Goal: Task Accomplishment & Management: Manage account settings

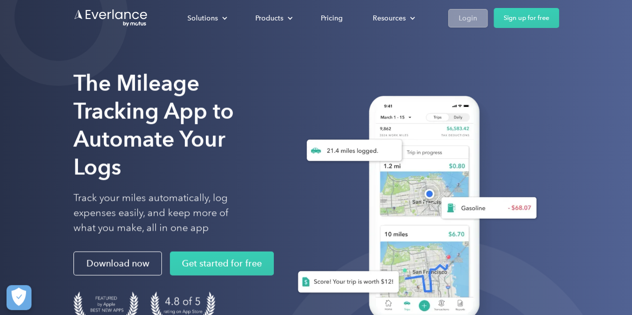
click at [469, 20] on div "Login" at bounding box center [468, 18] width 18 height 12
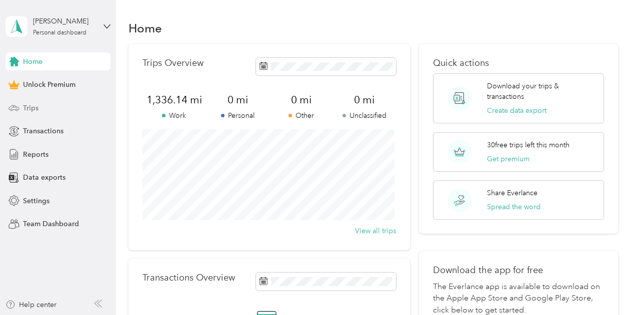
click at [22, 106] on div "Trips" at bounding box center [57, 108] width 105 height 18
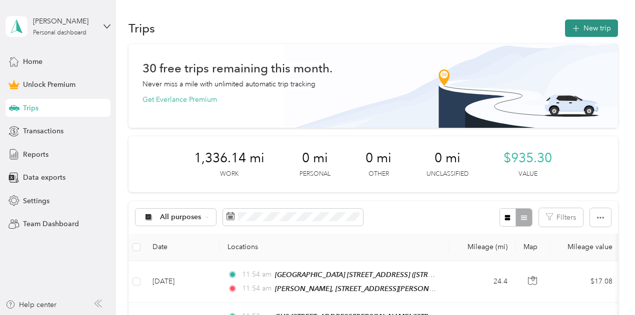
click at [592, 32] on button "New trip" at bounding box center [591, 27] width 53 height 17
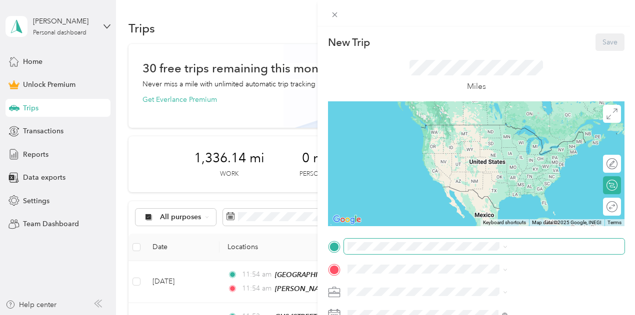
click at [491, 241] on span at bounding box center [484, 247] width 280 height 16
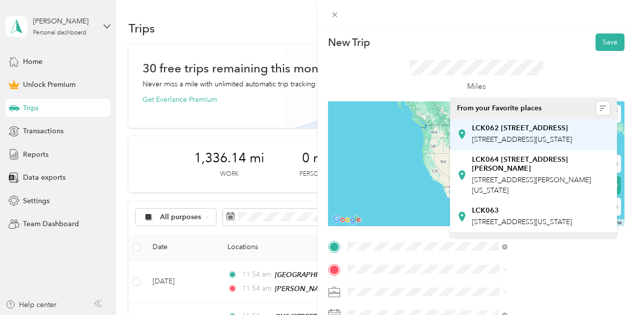
click at [523, 144] on span "[STREET_ADDRESS][US_STATE]" at bounding box center [522, 139] width 100 height 8
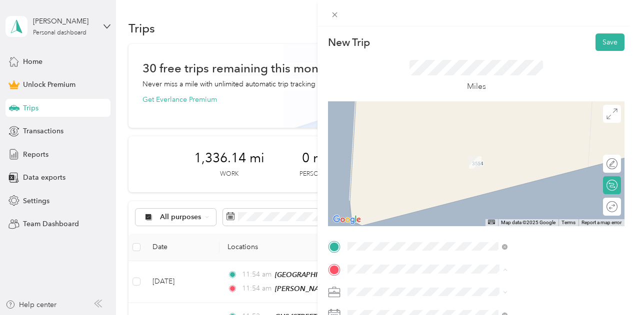
click at [518, 218] on span "[STREET_ADDRESS][PERSON_NAME][US_STATE]" at bounding box center [531, 227] width 119 height 19
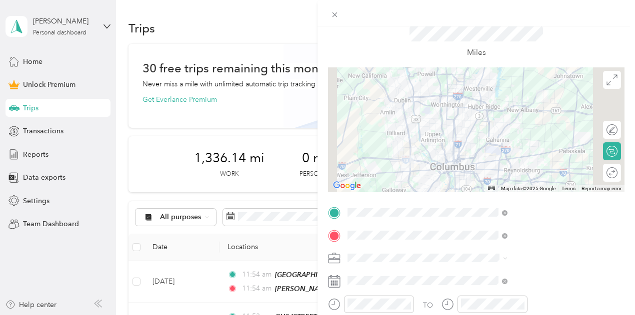
scroll to position [100, 0]
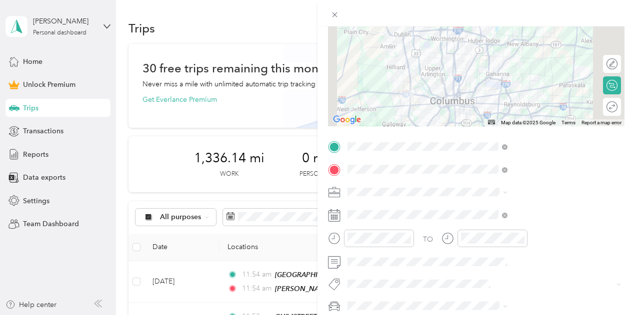
click at [483, 199] on span at bounding box center [484, 192] width 280 height 16
click at [476, 52] on div "Work" at bounding box center [533, 49] width 153 height 10
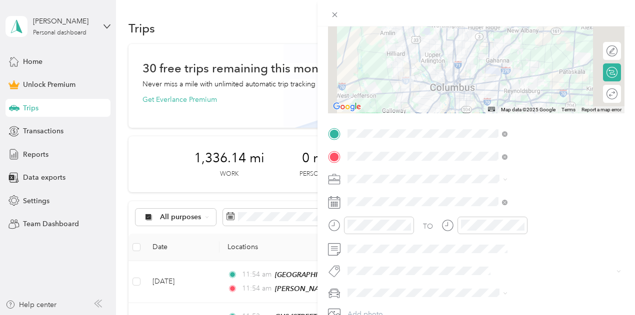
scroll to position [0, 0]
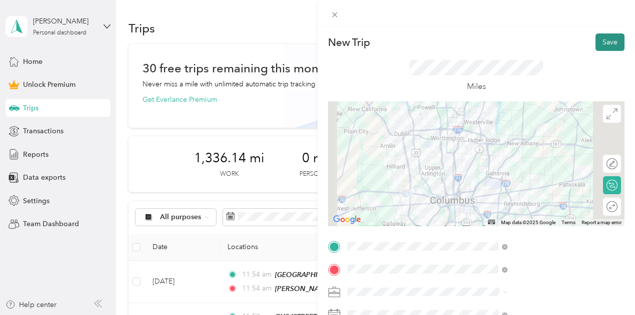
click at [609, 39] on button "Save" at bounding box center [609, 41] width 29 height 17
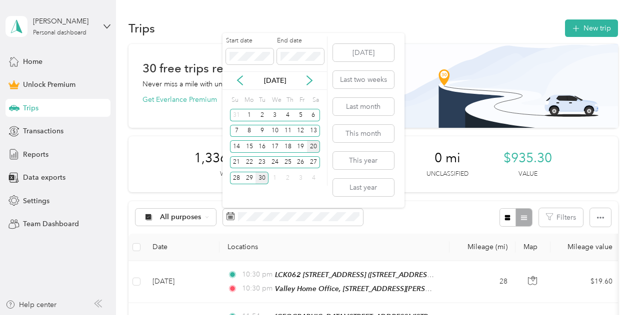
click at [312, 148] on div "20" at bounding box center [313, 146] width 13 height 12
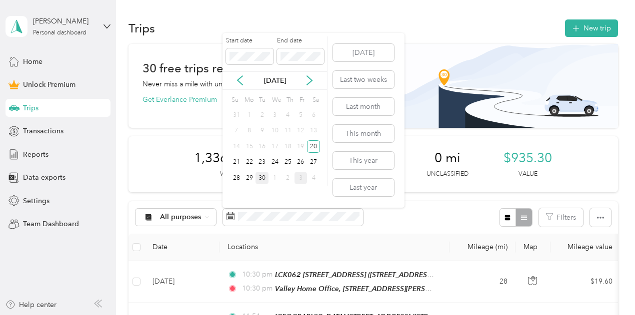
click at [299, 179] on div "3" at bounding box center [300, 178] width 13 height 12
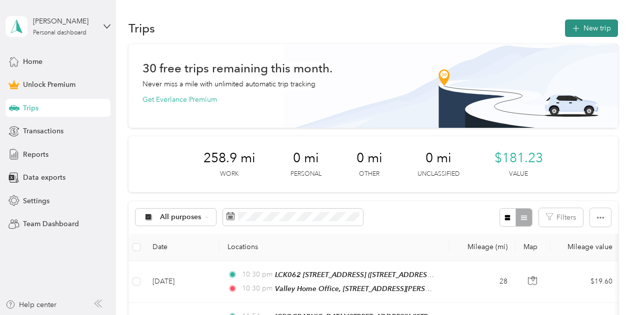
click at [600, 24] on button "New trip" at bounding box center [591, 27] width 53 height 17
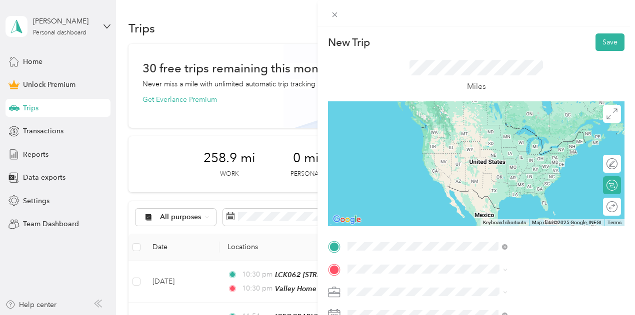
click at [545, 136] on strong "Valley Home Office, [STREET_ADDRESS][PERSON_NAME]" at bounding box center [540, 132] width 137 height 17
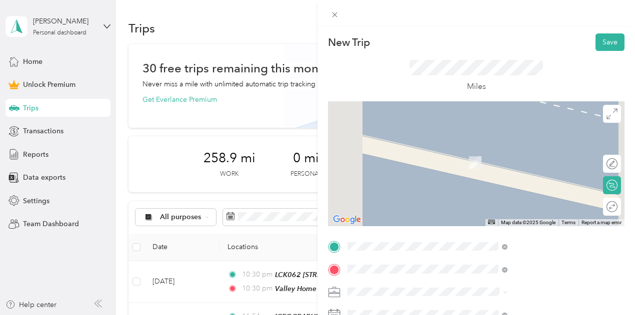
click at [517, 196] on strong "LCK064 [STREET_ADDRESS][PERSON_NAME]" at bounding box center [540, 186] width 137 height 17
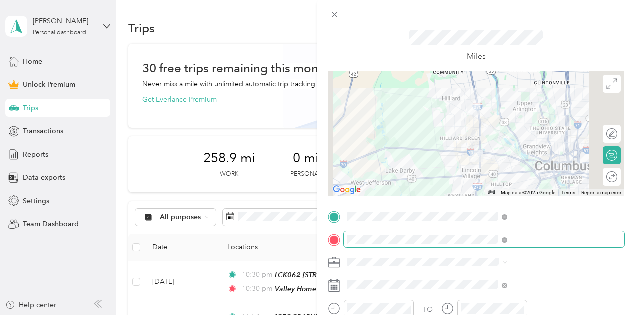
scroll to position [50, 0]
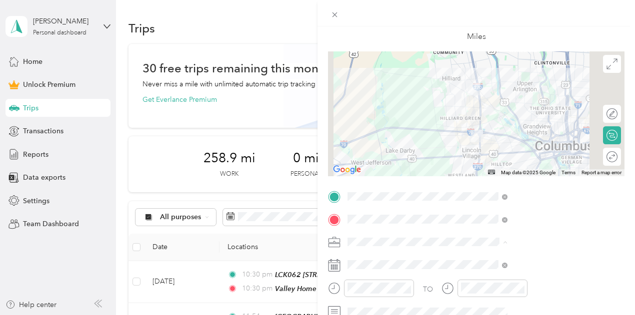
click at [476, 106] on li "Work" at bounding box center [533, 101] width 167 height 17
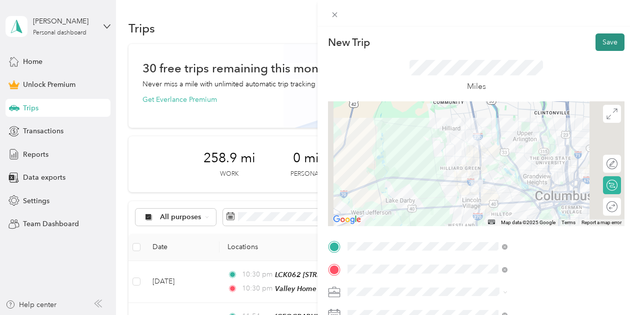
click at [600, 39] on button "Save" at bounding box center [609, 41] width 29 height 17
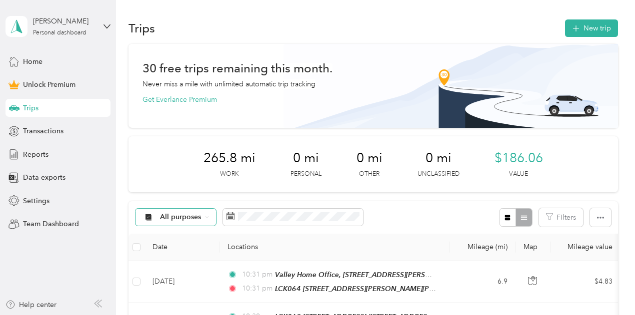
click at [198, 218] on span "All purposes" at bounding box center [180, 217] width 41 height 7
click at [178, 127] on span "Personal" at bounding box center [184, 127] width 48 height 10
